Goal: Information Seeking & Learning: Learn about a topic

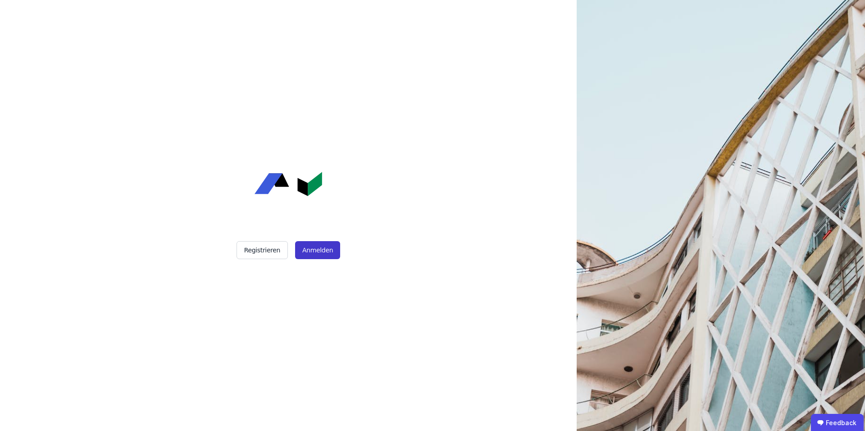
click at [320, 249] on button "Anmelden" at bounding box center [317, 250] width 45 height 18
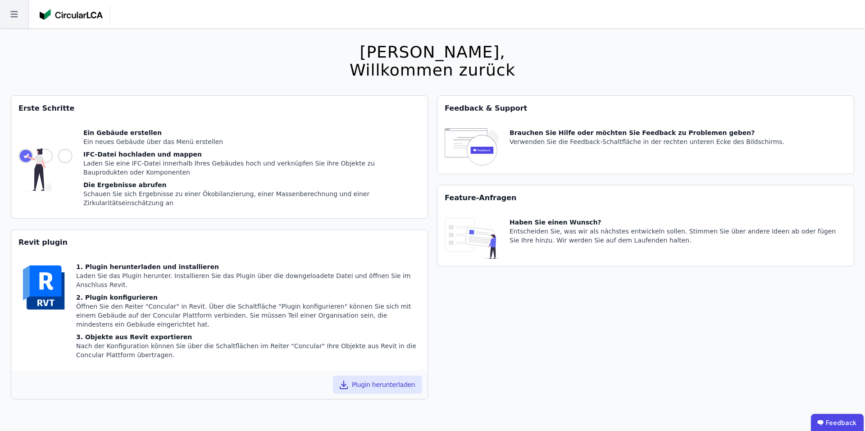
click at [11, 9] on icon at bounding box center [14, 14] width 28 height 28
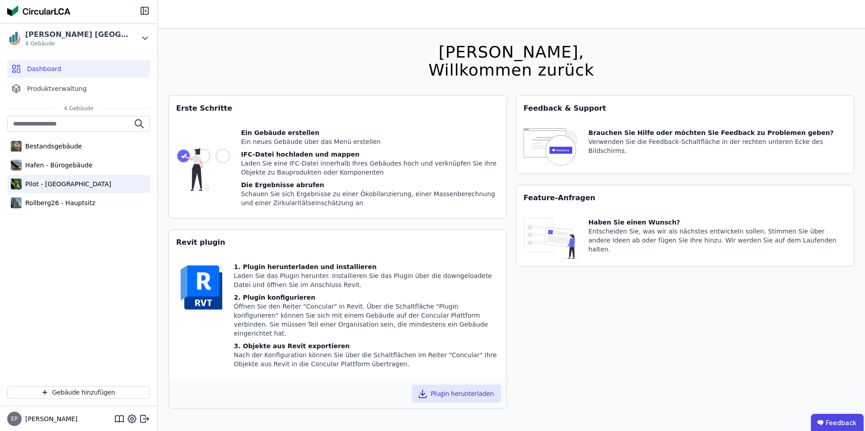
click at [50, 183] on div "Pilot - [GEOGRAPHIC_DATA]" at bounding box center [67, 184] width 90 height 9
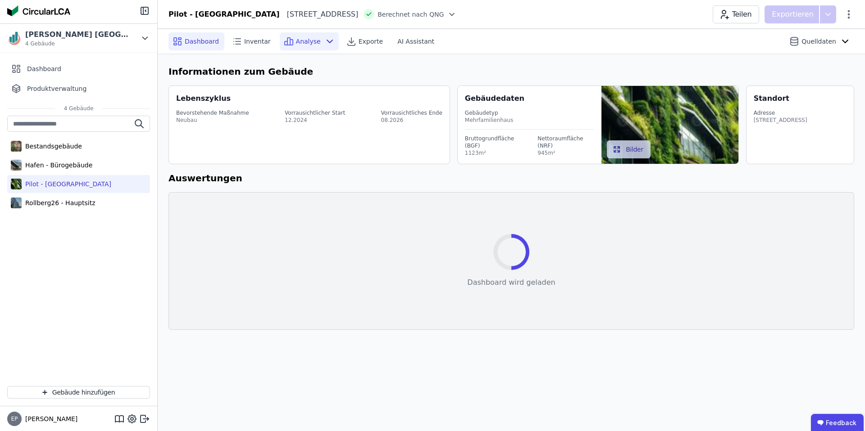
click at [306, 35] on div "Analyse" at bounding box center [309, 41] width 59 height 18
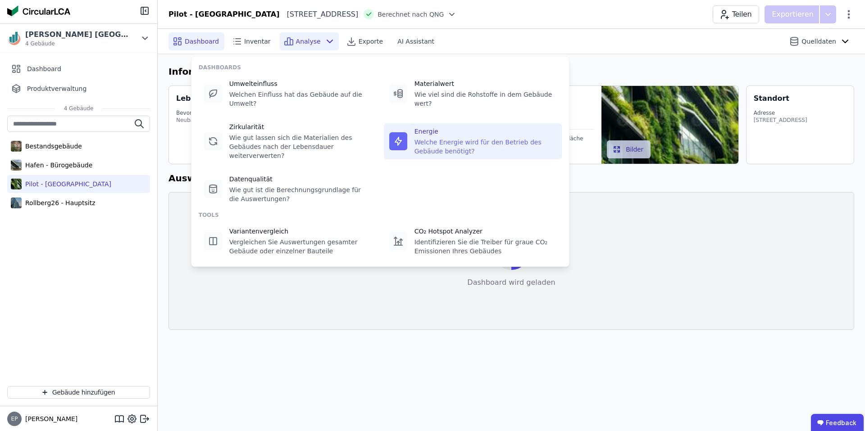
click at [451, 138] on div "Welche Energie wird für den Betrieb des Gebäude benötigt?" at bounding box center [485, 147] width 142 height 18
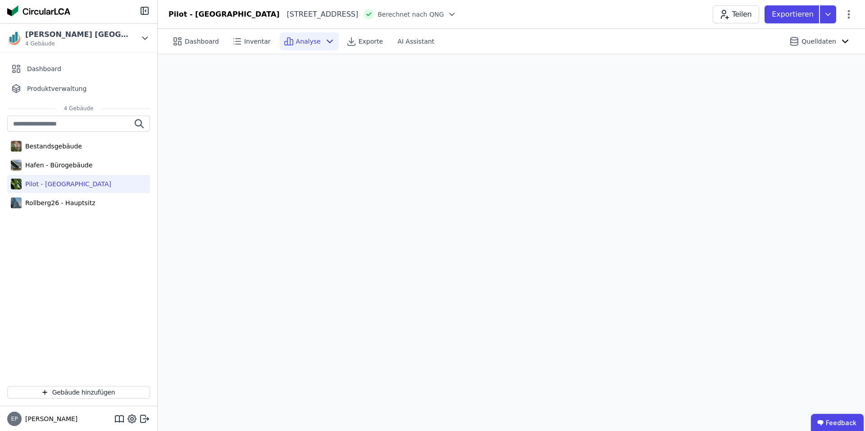
click at [305, 44] on span "Analyse" at bounding box center [308, 41] width 25 height 9
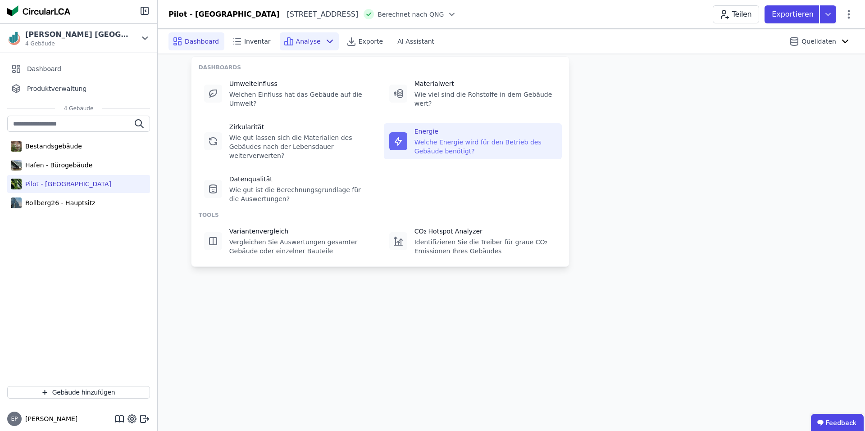
click at [191, 41] on span "Dashboard" at bounding box center [202, 41] width 34 height 9
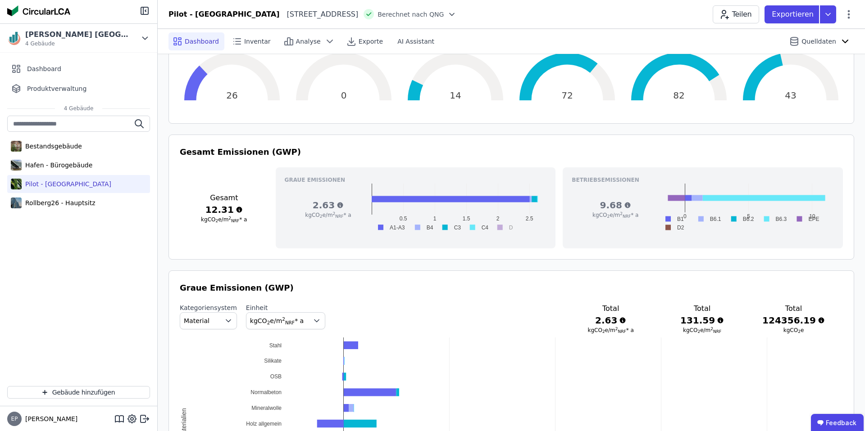
scroll to position [264, 0]
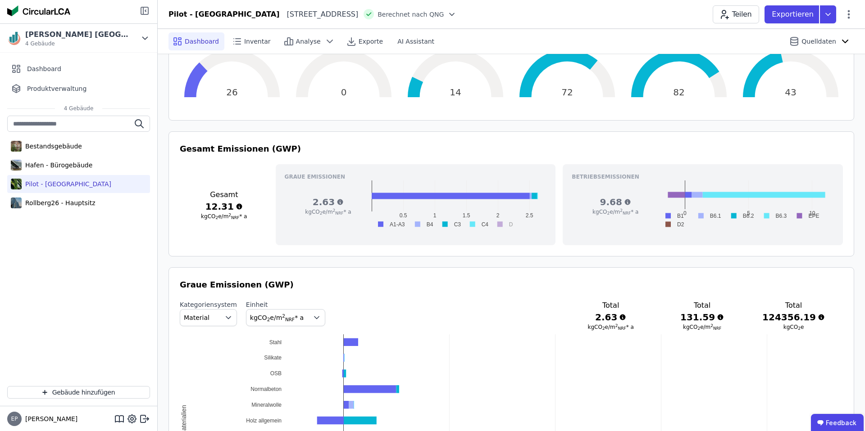
click at [145, 11] on icon at bounding box center [145, 11] width 1 height 2
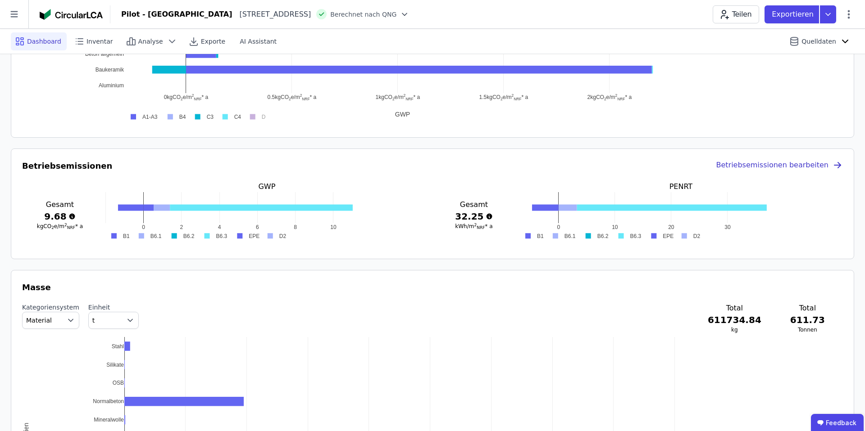
scroll to position [679, 0]
